Goal: Task Accomplishment & Management: Manage account settings

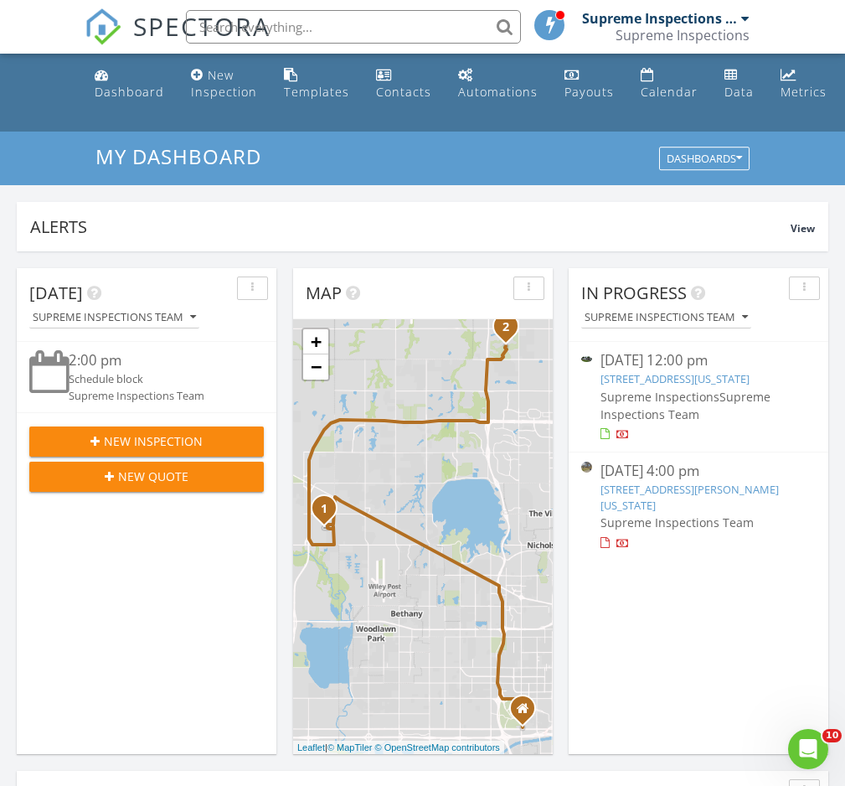
click at [707, 385] on link "[STREET_ADDRESS][US_STATE]" at bounding box center [675, 378] width 149 height 15
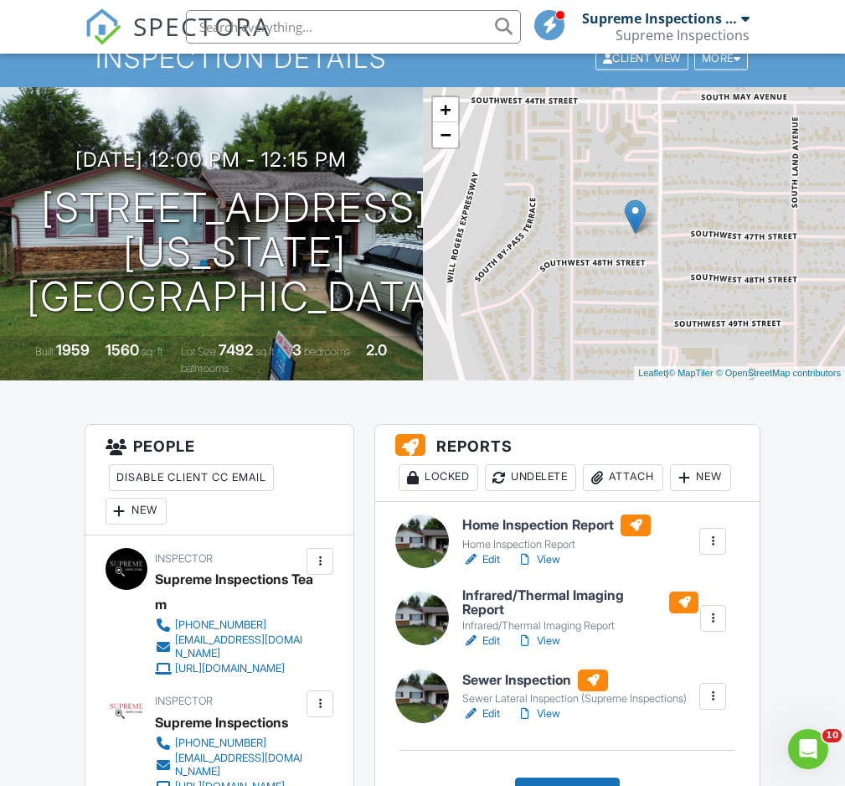
scroll to position [221, 0]
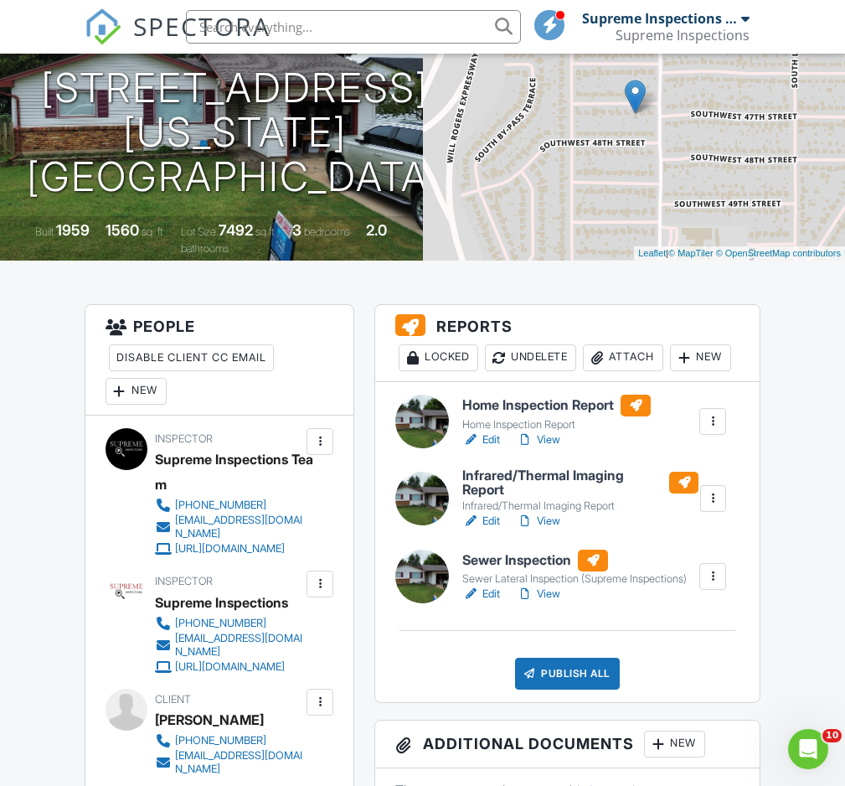
click at [552, 440] on link "View" at bounding box center [539, 440] width 44 height 17
click at [0, 0] on div at bounding box center [0, 0] width 0 height 0
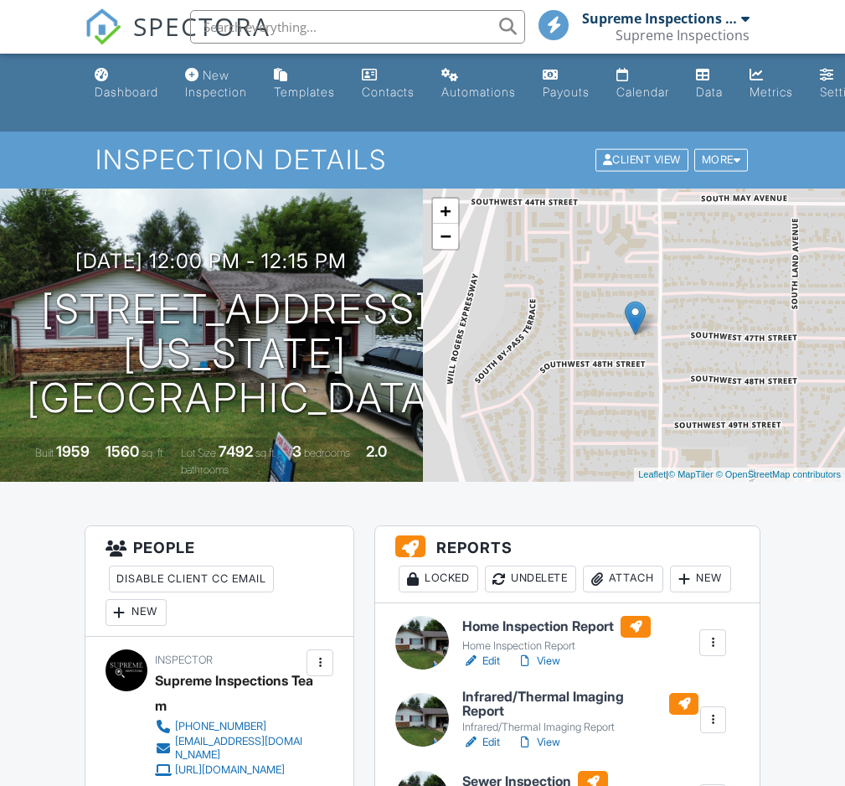
click at [632, 577] on div "Attach" at bounding box center [623, 579] width 80 height 27
click at [632, 577] on div at bounding box center [422, 407] width 845 height 983
click at [632, 583] on div "Attach" at bounding box center [623, 579] width 80 height 27
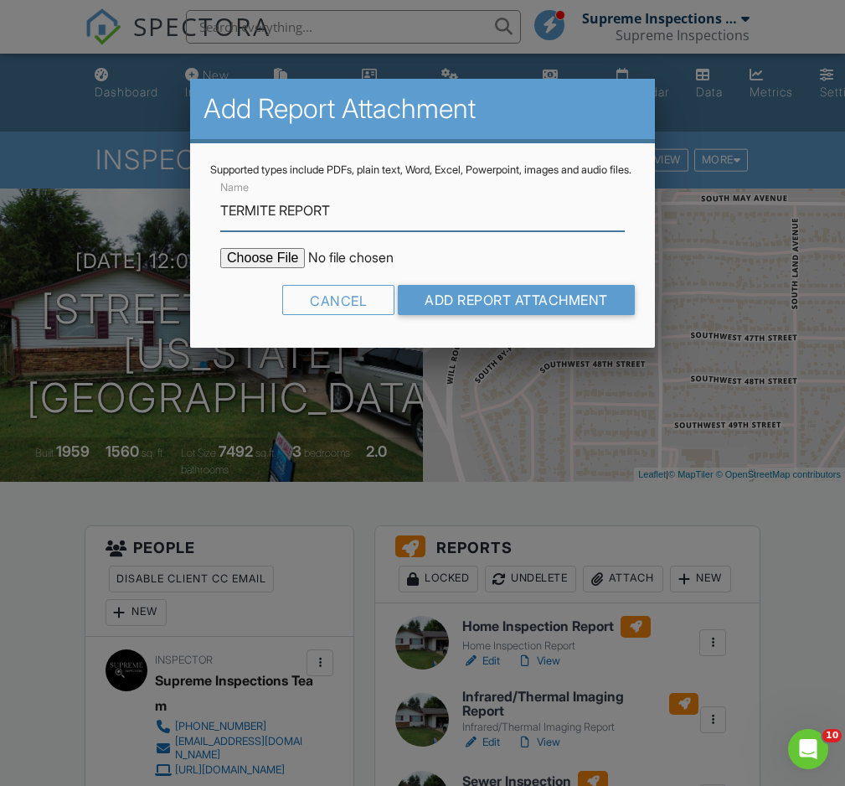
type input "TERMITE REPORT"
click at [282, 268] on input "file" at bounding box center [362, 258] width 285 height 20
type input "C:\fakepath\3308 SW 47TH ST OKC, OK - GA .pdf"
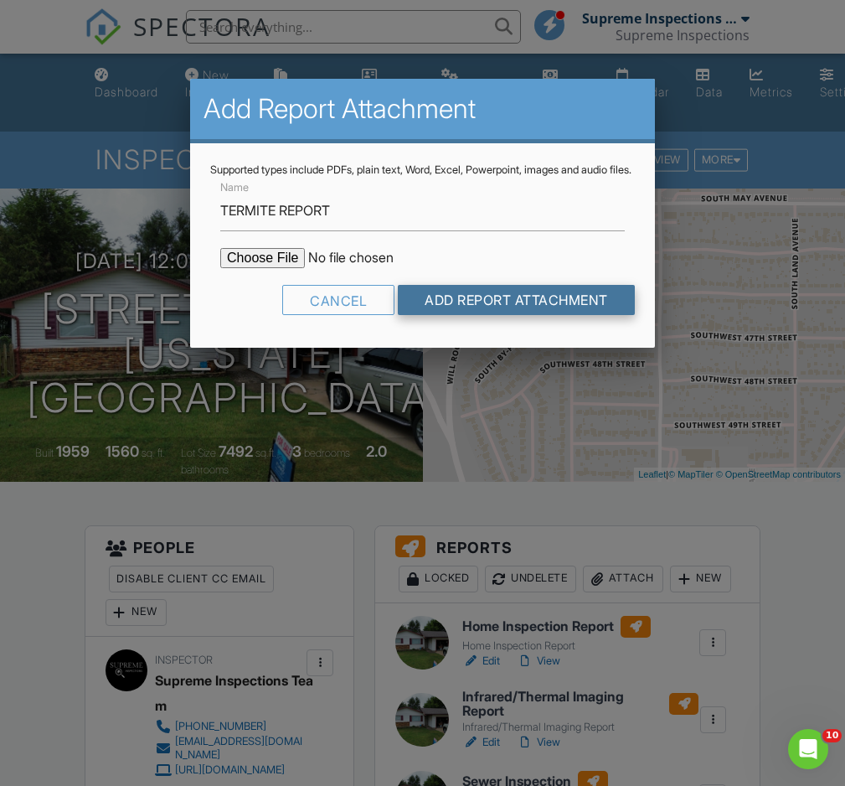
click at [458, 314] on input "Add Report Attachment" at bounding box center [516, 300] width 237 height 30
